Goal: Navigation & Orientation: Go to known website

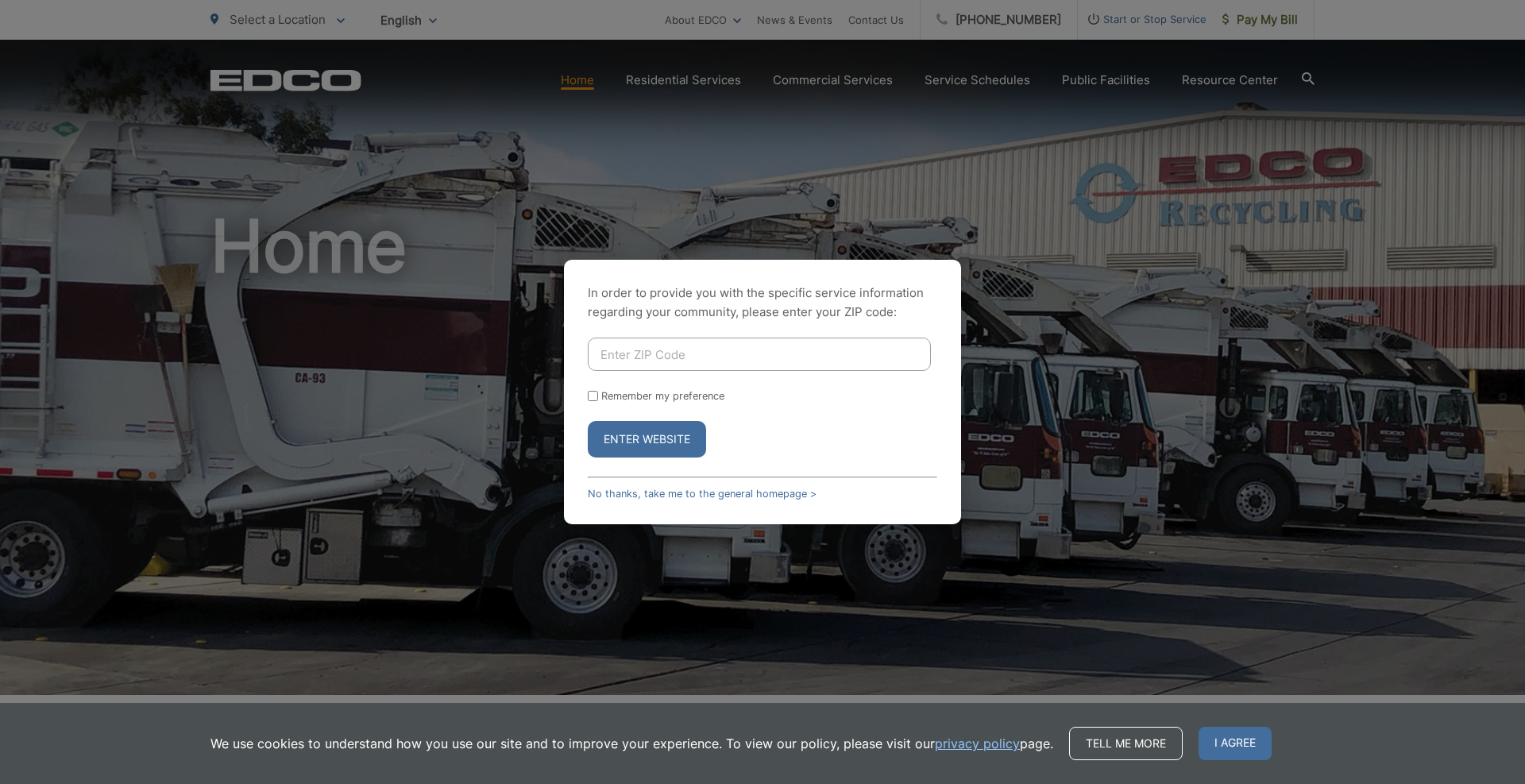
click at [662, 351] on input "Enter ZIP Code" at bounding box center [759, 354] width 343 height 34
type input "94806"
click at [588, 421] on button "Enter Website" at bounding box center [647, 439] width 119 height 36
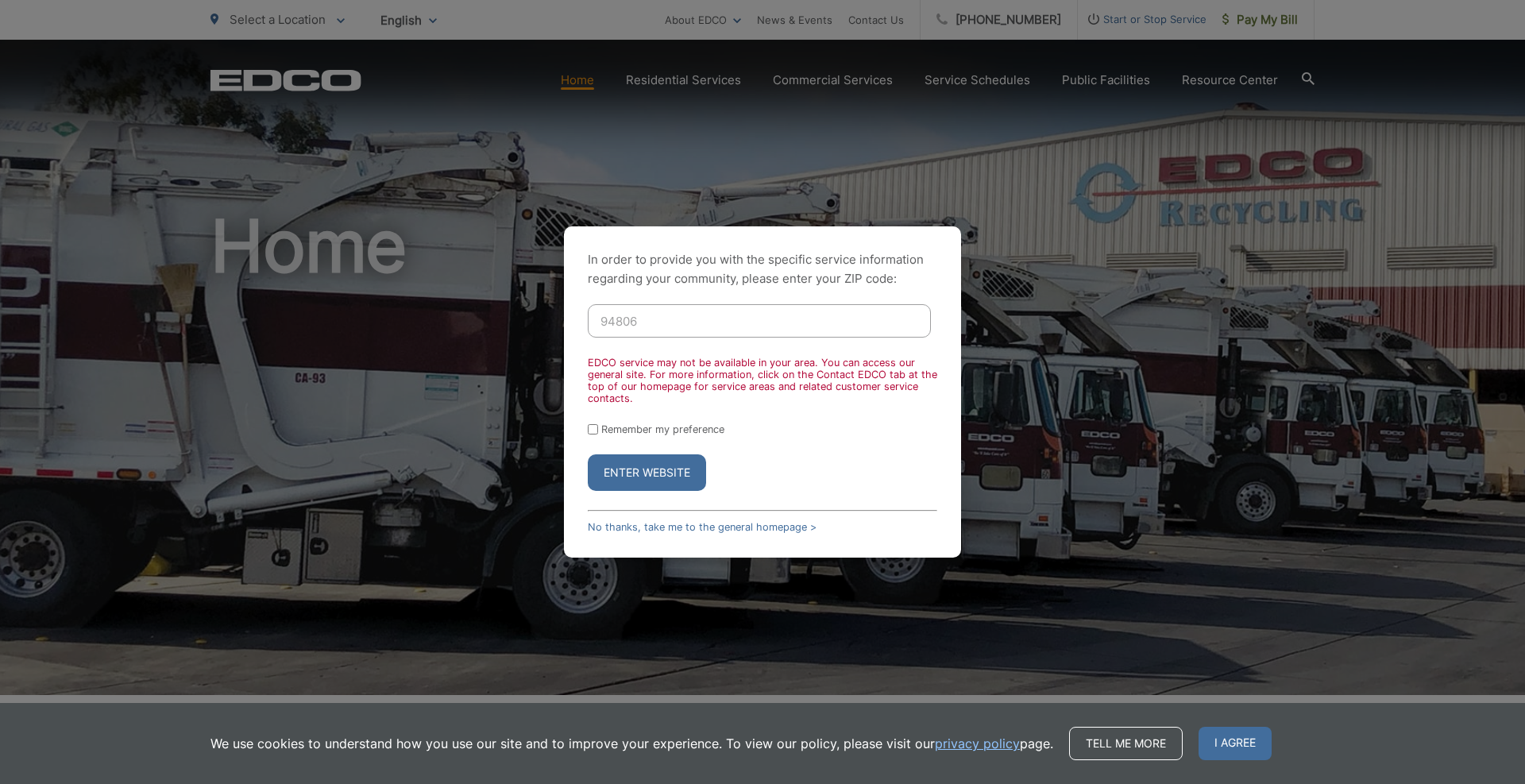
drag, startPoint x: 1176, startPoint y: 491, endPoint x: 1165, endPoint y: 485, distance: 12.5
click at [1177, 489] on div "In order to provide you with the specific service information regarding your co…" at bounding box center [762, 392] width 1525 height 784
click at [722, 526] on link "No thanks, take me to the general homepage >" at bounding box center [702, 526] width 229 height 11
